Goal: Task Accomplishment & Management: Manage account settings

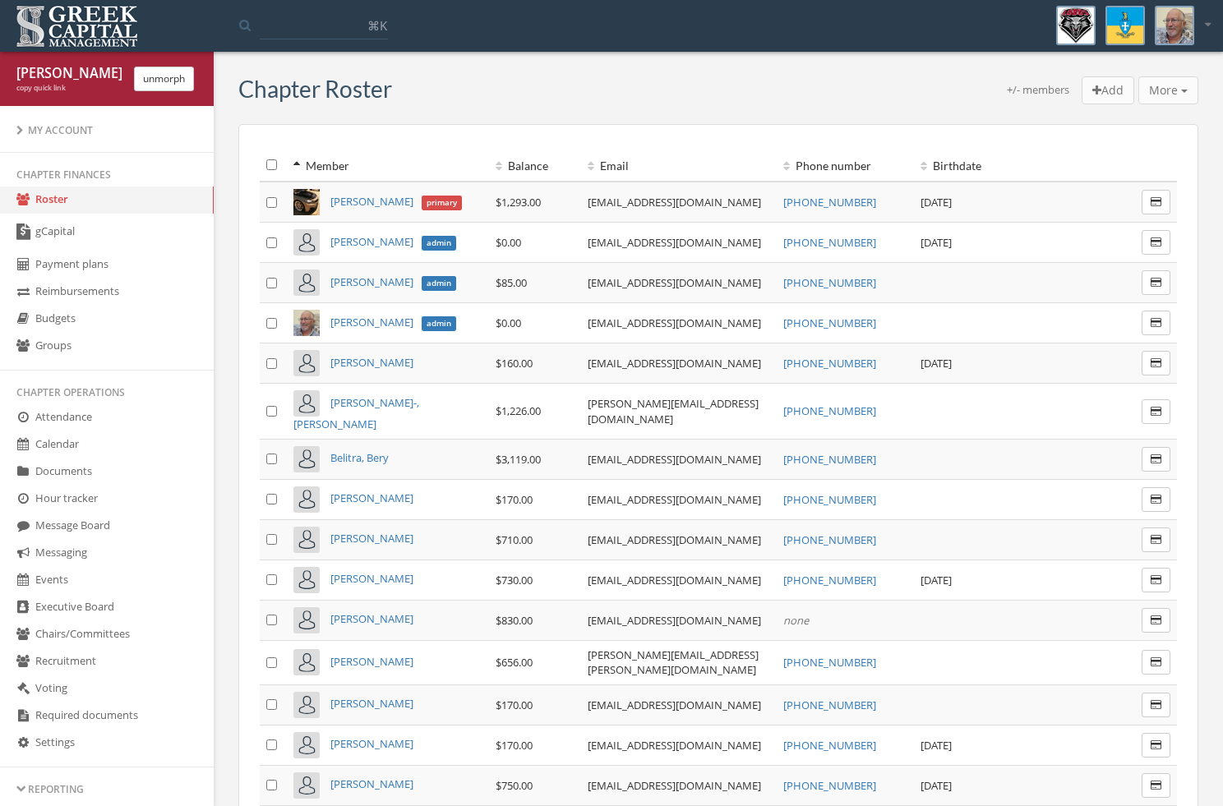
click at [122, 236] on link "gCapital" at bounding box center [107, 233] width 214 height 38
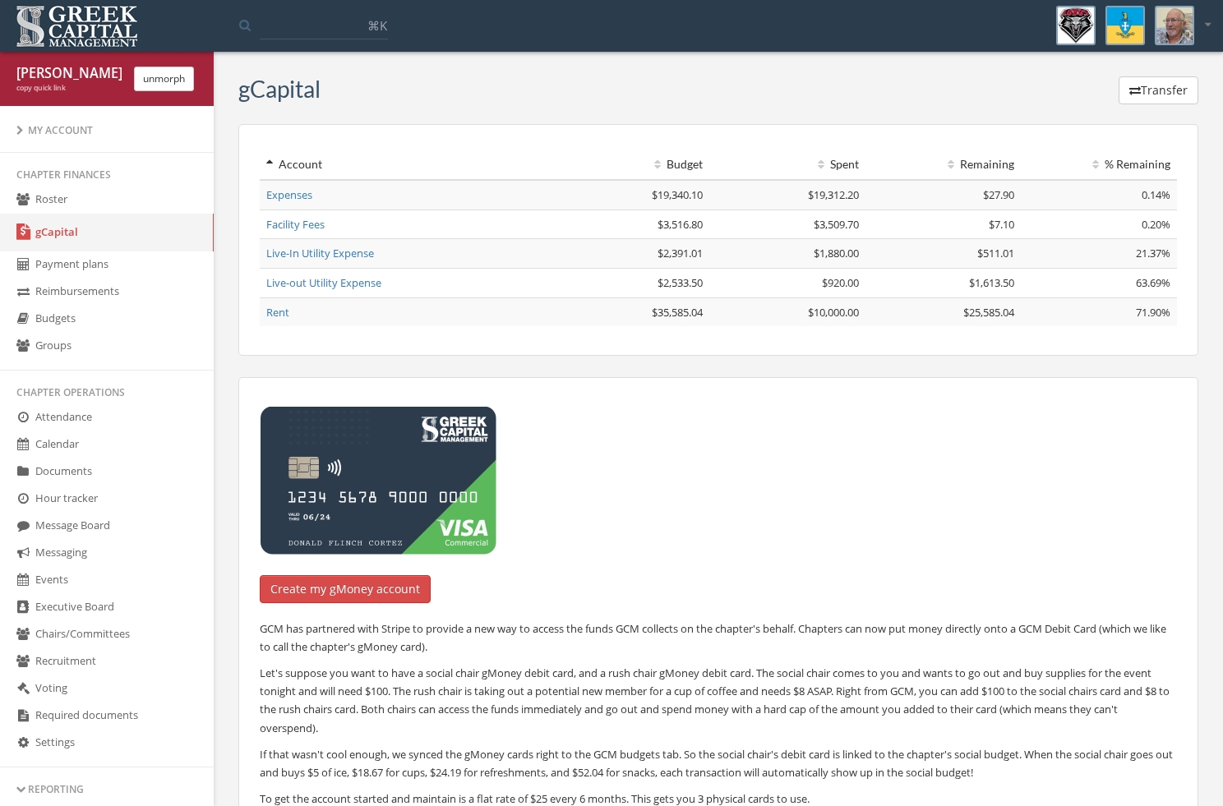
scroll to position [312, 0]
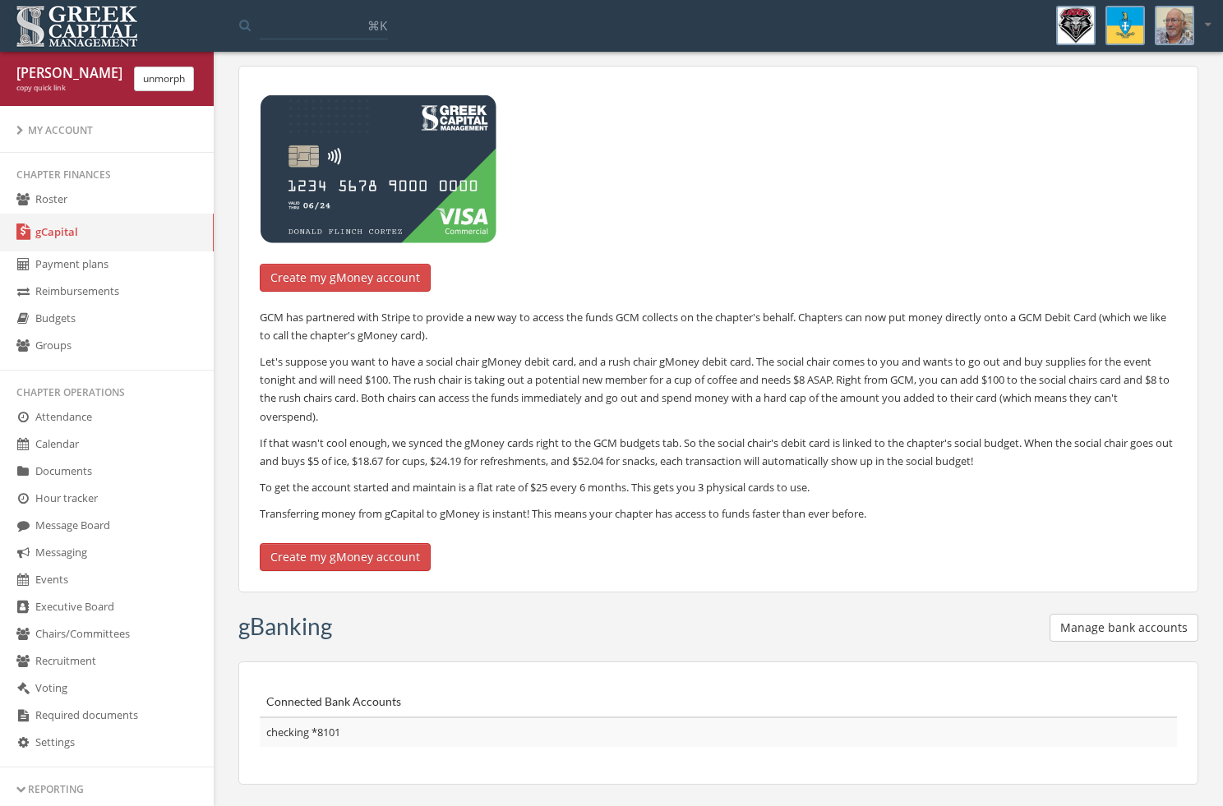
click at [1098, 620] on button "Manage bank accounts" at bounding box center [1124, 628] width 149 height 28
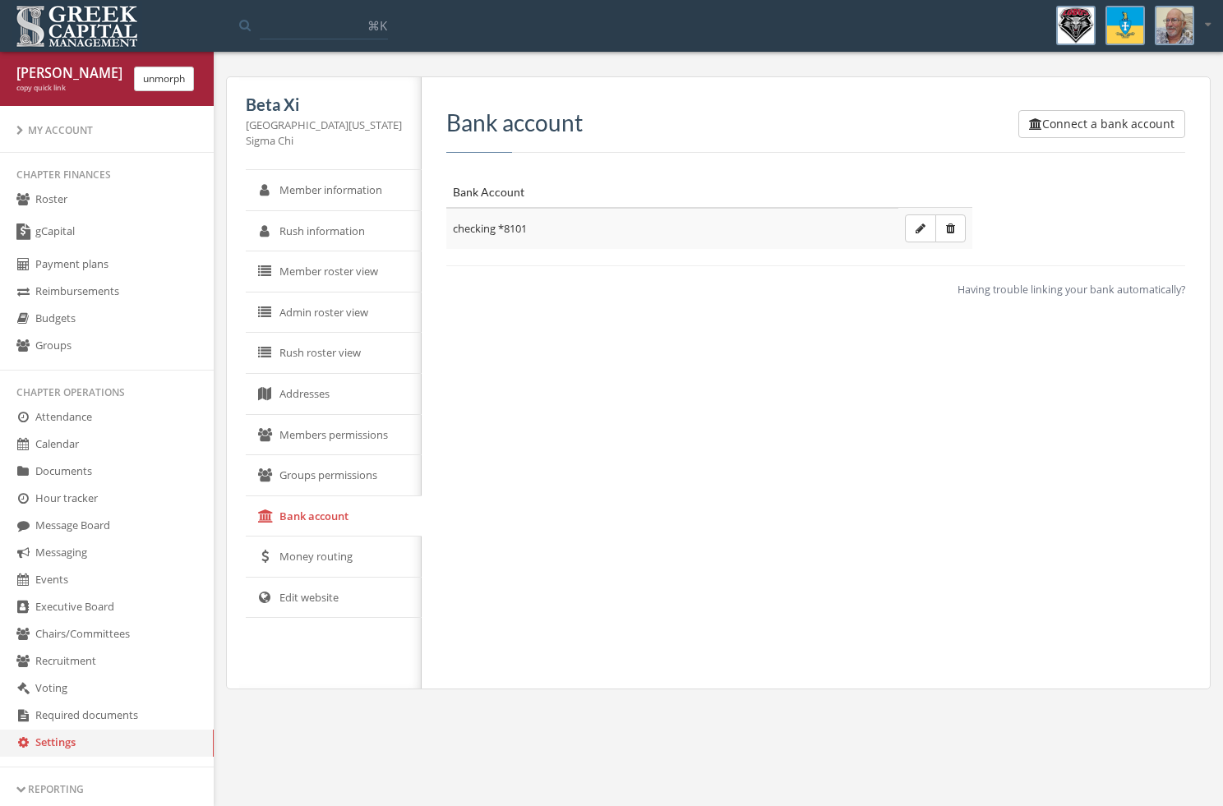
click at [1068, 295] on span "Having trouble linking your bank automatically?" at bounding box center [1072, 290] width 228 height 15
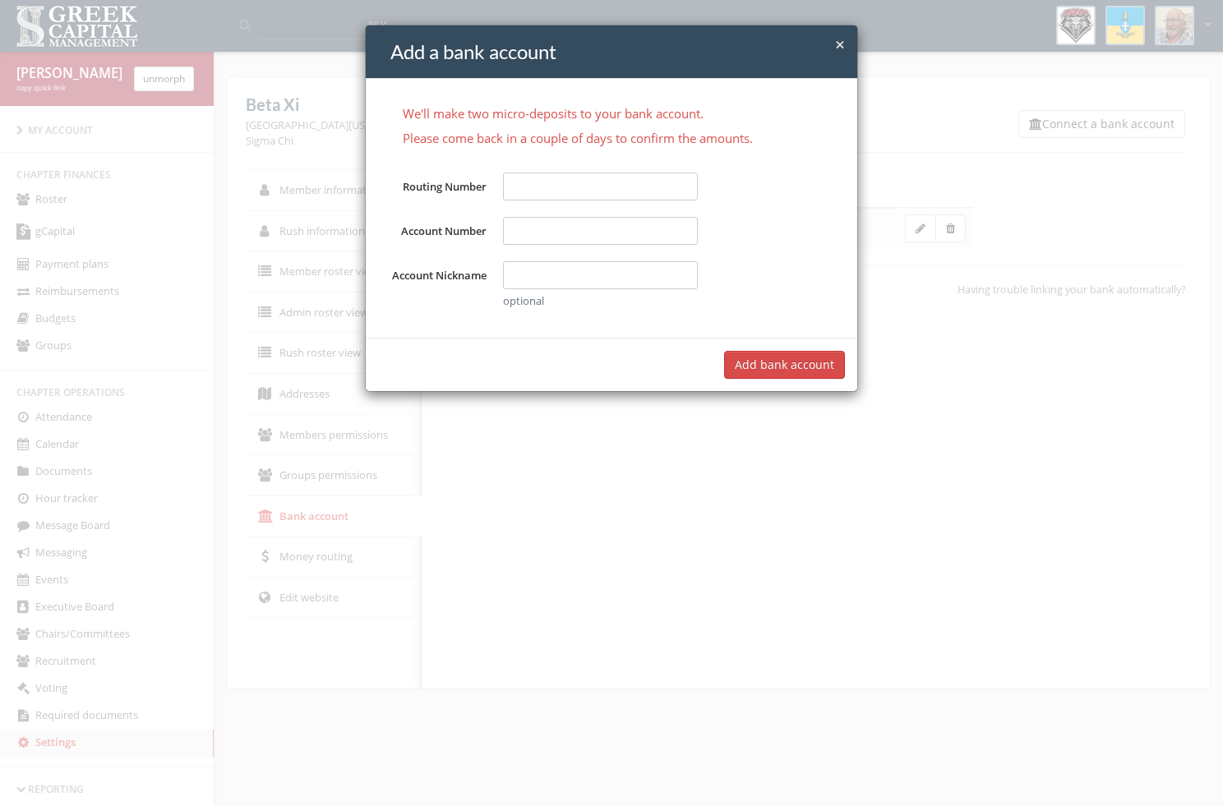
click at [264, 92] on div "× Close Add a bank account We'll make two micro-deposits to your bank account. …" at bounding box center [611, 403] width 1223 height 806
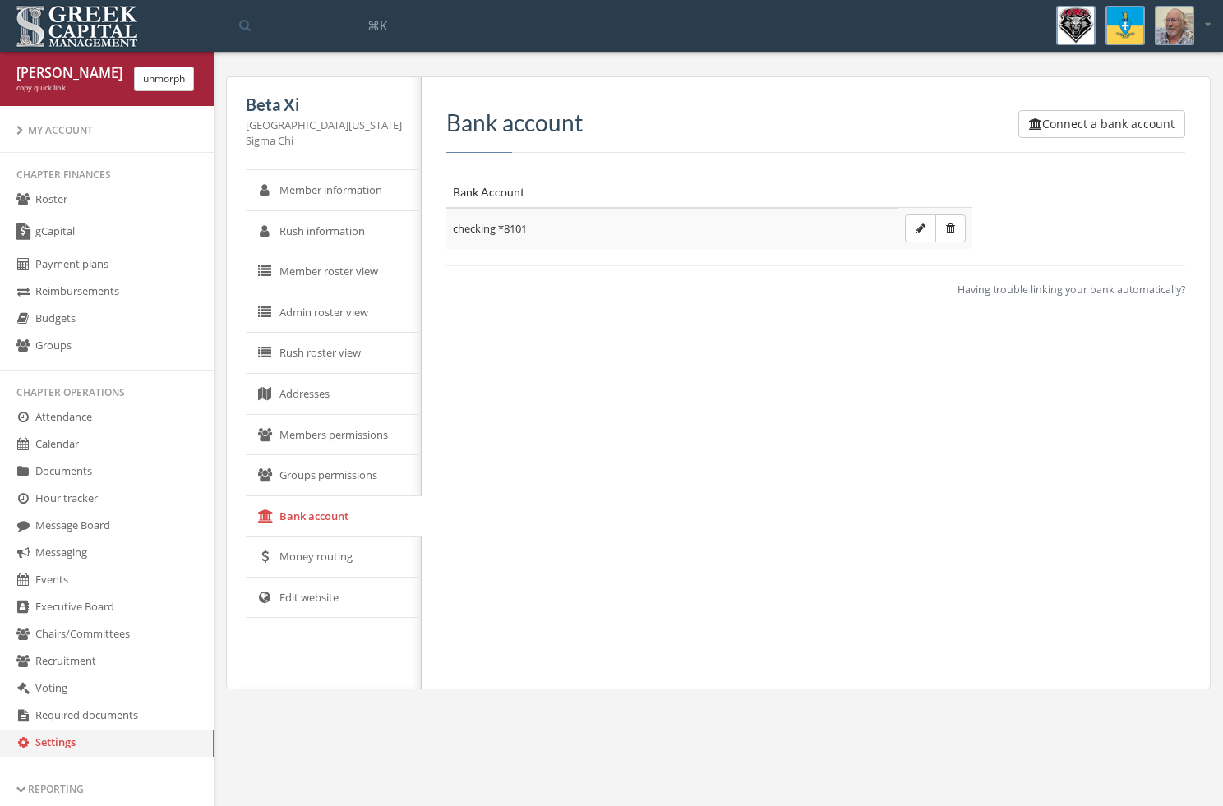
click at [185, 78] on button "unmorph" at bounding box center [164, 79] width 60 height 25
